Goal: Check status: Check status

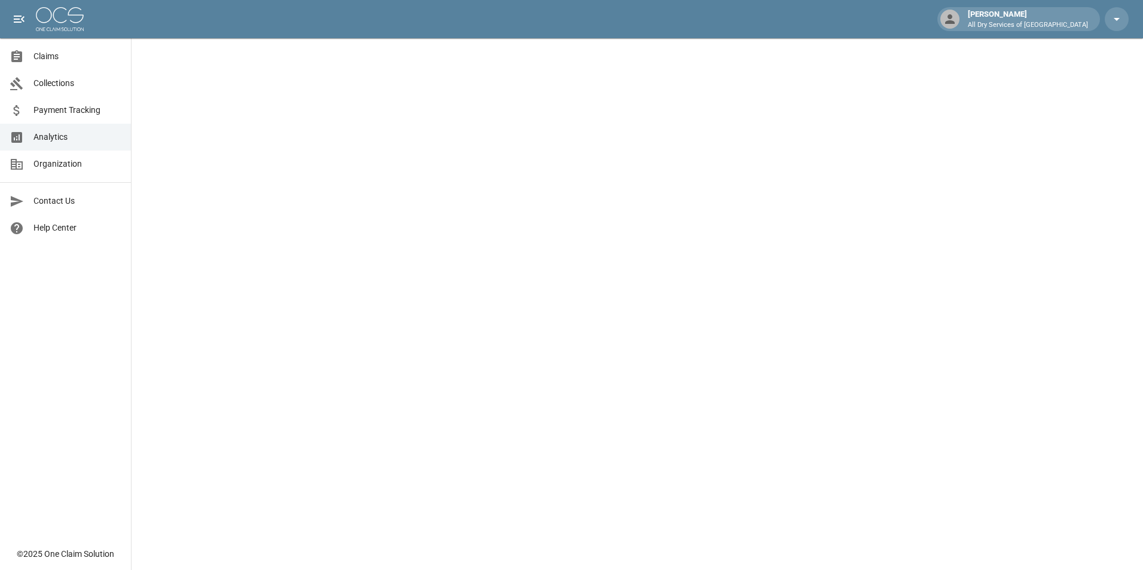
click at [55, 57] on span "Claims" at bounding box center [77, 56] width 88 height 13
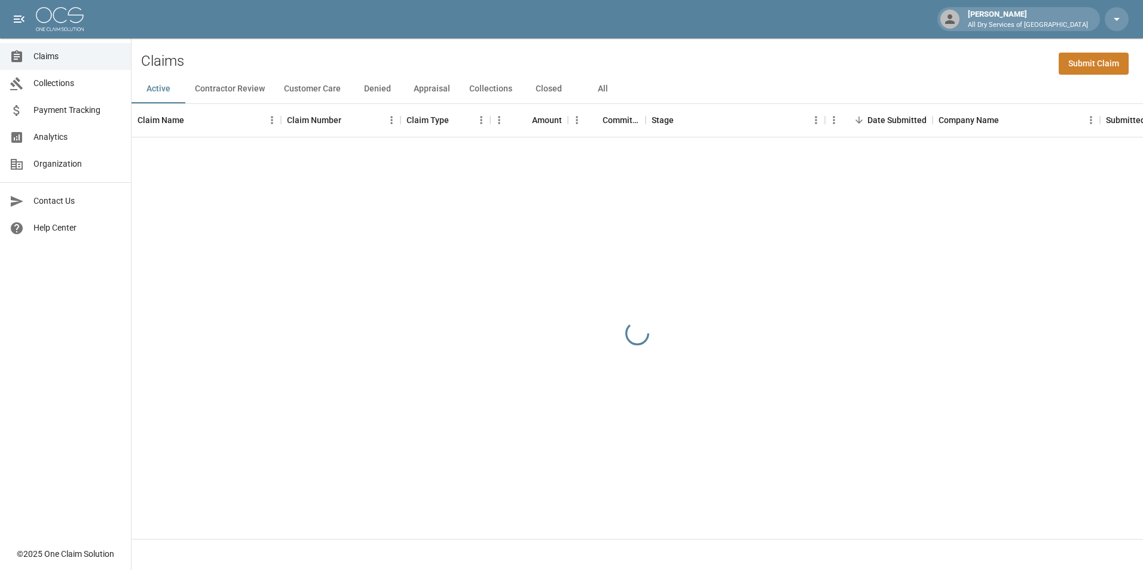
click at [601, 87] on button "All" at bounding box center [603, 89] width 54 height 29
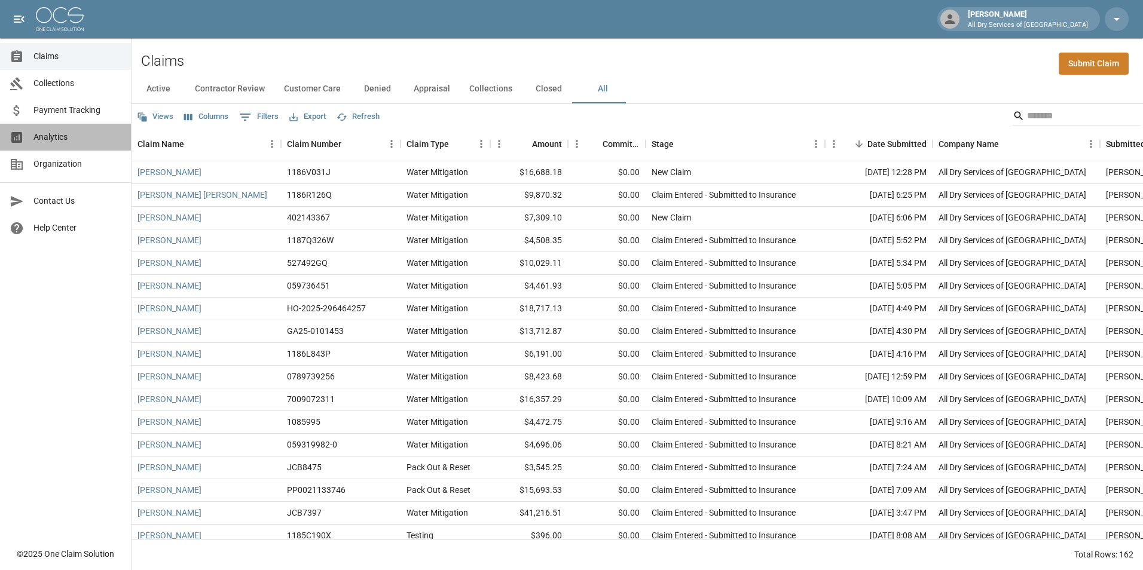
click at [81, 136] on span "Analytics" at bounding box center [77, 137] width 88 height 13
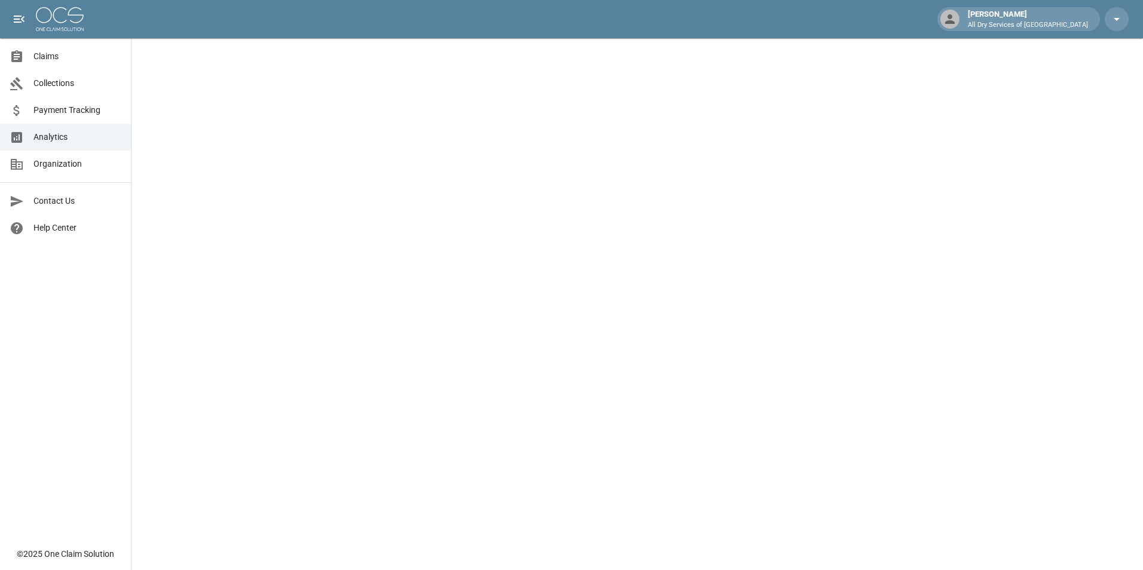
click at [57, 58] on span "Claims" at bounding box center [77, 56] width 88 height 13
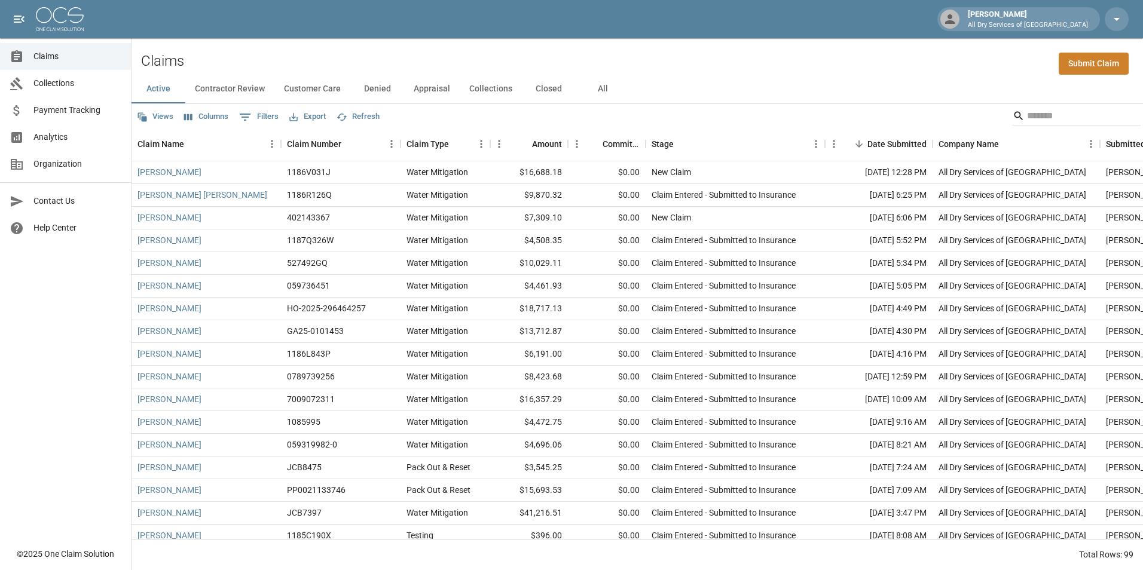
click at [600, 88] on button "All" at bounding box center [603, 89] width 54 height 29
click at [1034, 119] on input "Search" at bounding box center [1075, 115] width 96 height 19
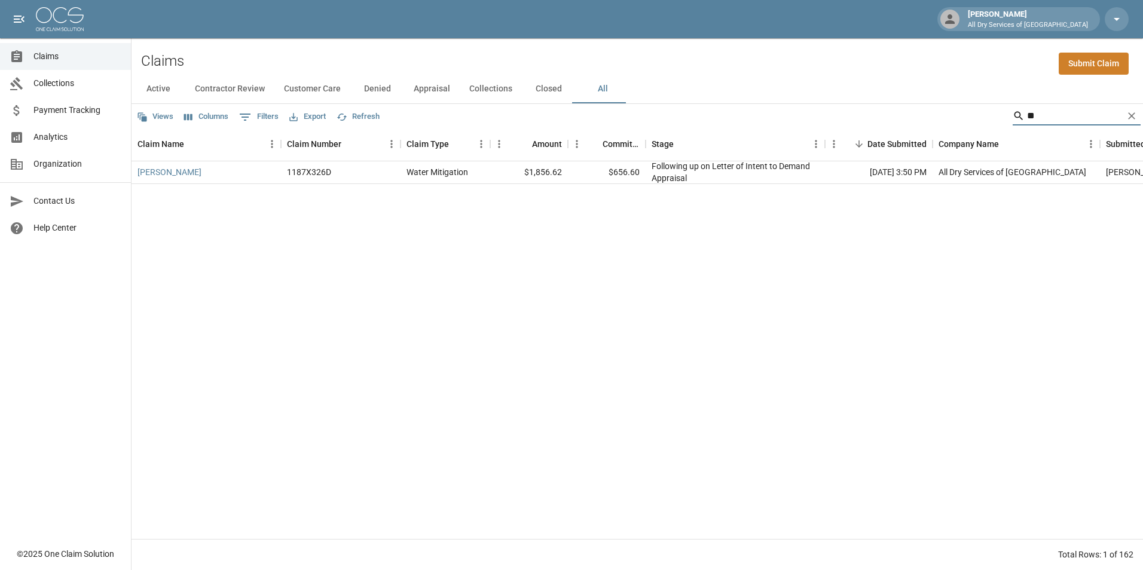
type input "*"
